Goal: Ask a question

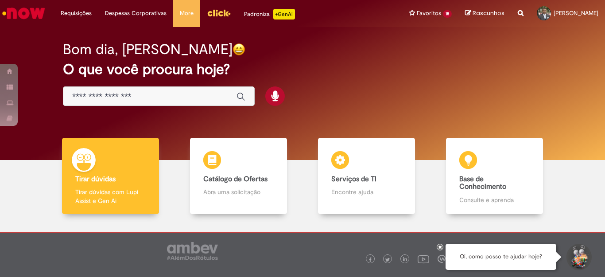
scroll to position [38, 0]
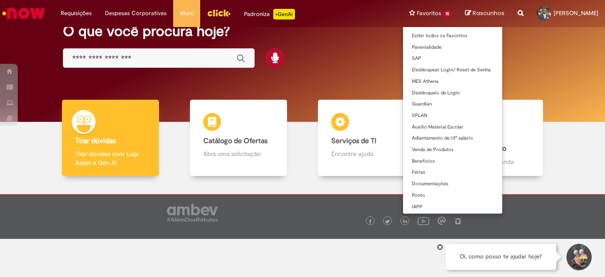
click at [425, 9] on li "Favoritos 15 Exibir todos os Favoritos Parentalidade SAP Desbloquear Login/ Res…" at bounding box center [431, 13] width 56 height 27
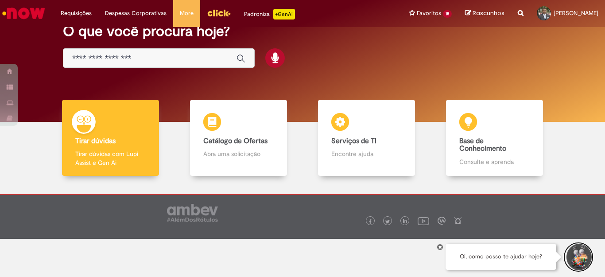
click at [577, 256] on button "Iniciar Conversa de Suporte" at bounding box center [578, 257] width 27 height 27
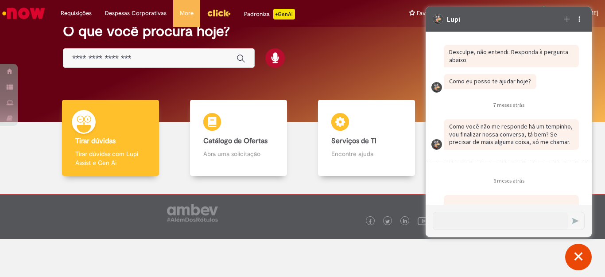
scroll to position [1606, 0]
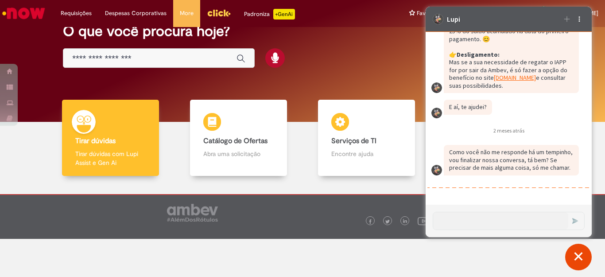
click at [485, 212] on div "Enviar" at bounding box center [509, 221] width 152 height 18
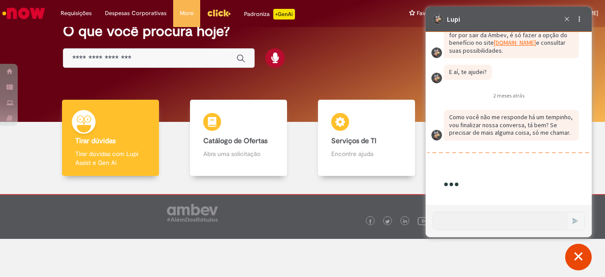
click at [493, 221] on textarea "Caixa de diálogo de bate-papo" at bounding box center [500, 220] width 135 height 17
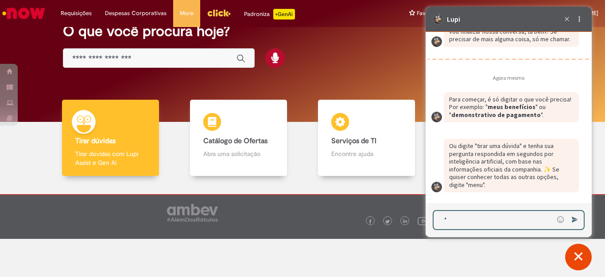
scroll to position [1735, 0]
type textarea "**********"
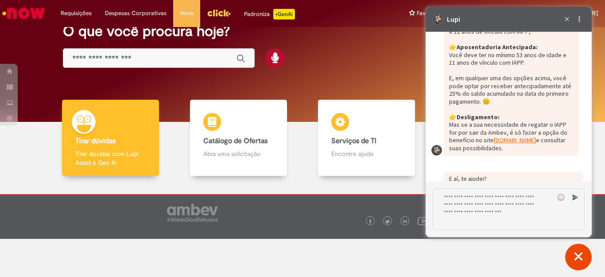
scroll to position [1983, 0]
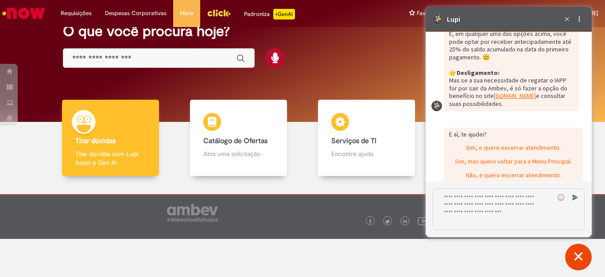
click at [520, 100] on link "[DOMAIN_NAME] (abre em uma nova guia)" at bounding box center [515, 96] width 42 height 8
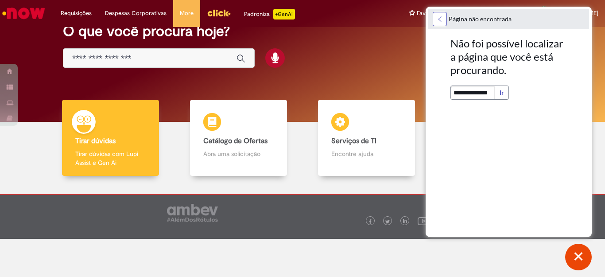
scroll to position [0, 0]
click at [475, 93] on input "**********" at bounding box center [472, 92] width 45 height 14
click at [505, 93] on button "Ir" at bounding box center [502, 92] width 14 height 14
click at [501, 90] on button "Ir" at bounding box center [502, 92] width 14 height 14
click at [441, 18] on button at bounding box center [440, 19] width 14 height 14
